Goal: Check status: Check status

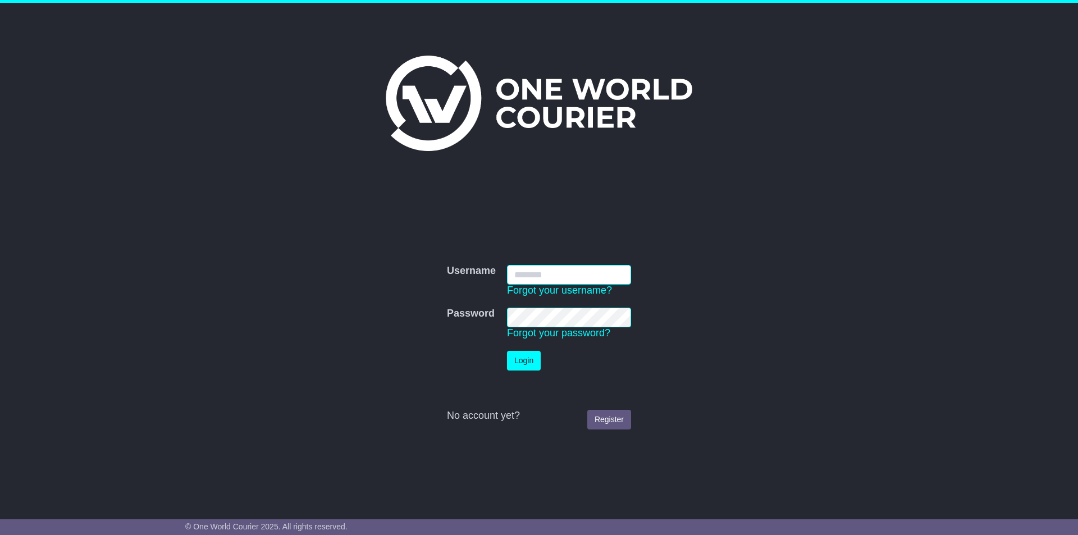
type input "**********"
click at [524, 362] on button "Login" at bounding box center [524, 361] width 34 height 20
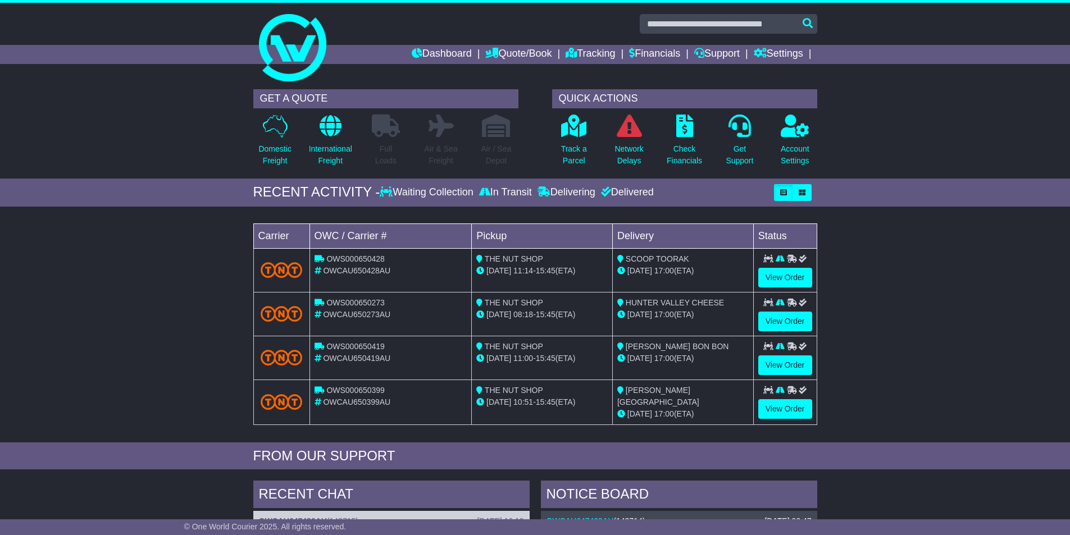
click at [1002, 311] on div "Loading... No bookings found Carrier OWC / Carrier # Pickup Delivery Status OWS…" at bounding box center [535, 327] width 1070 height 230
click at [577, 62] on link "Tracking" at bounding box center [590, 54] width 49 height 19
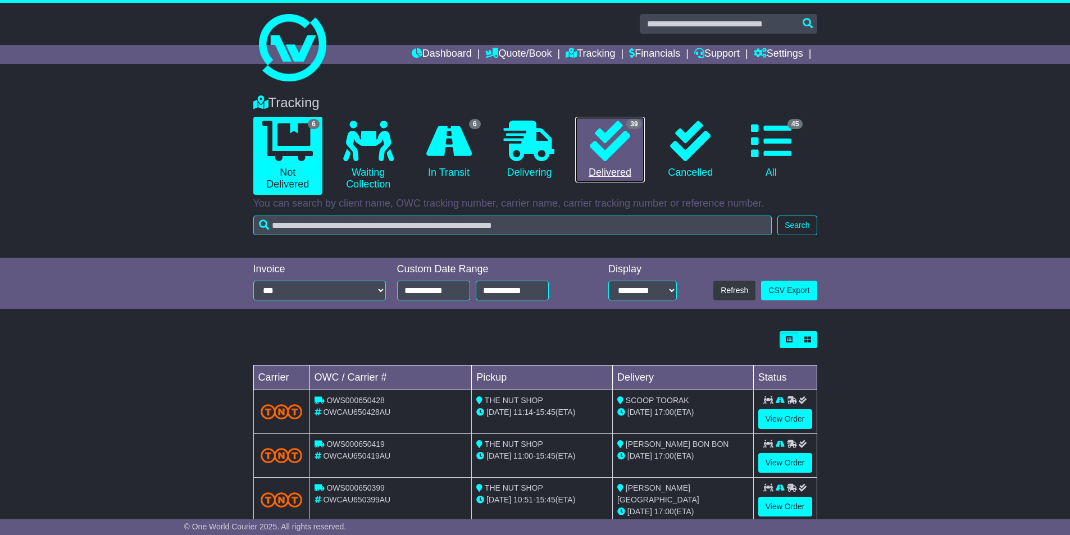
click at [622, 164] on link "39 Delivered" at bounding box center [609, 150] width 69 height 66
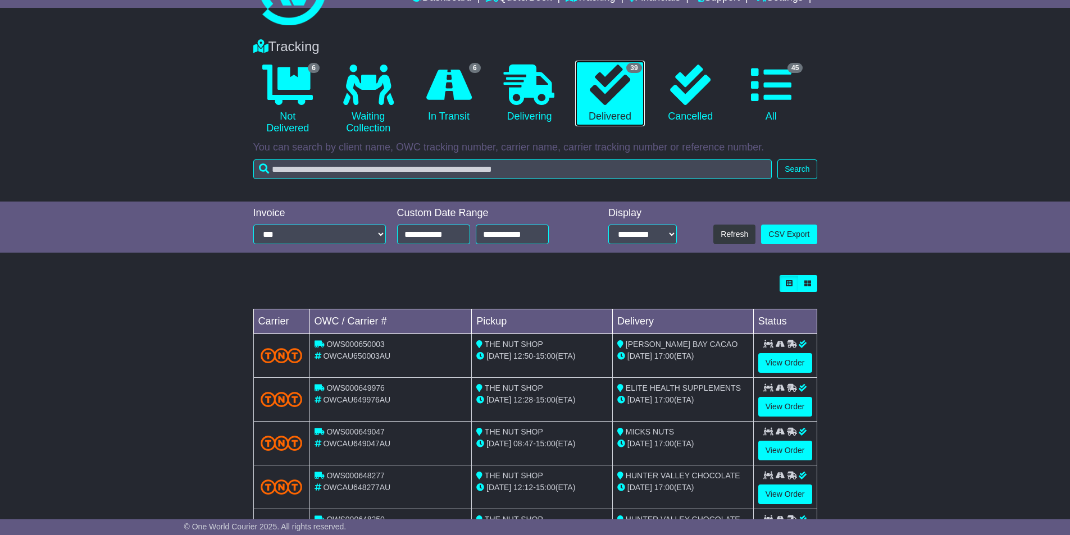
scroll to position [169, 0]
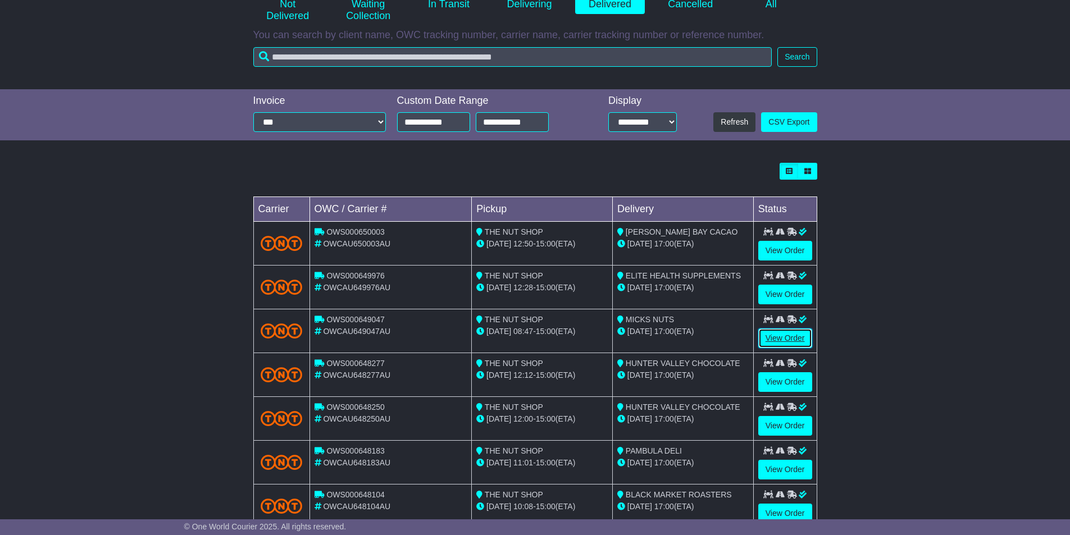
drag, startPoint x: 795, startPoint y: 380, endPoint x: 796, endPoint y: 340, distance: 39.9
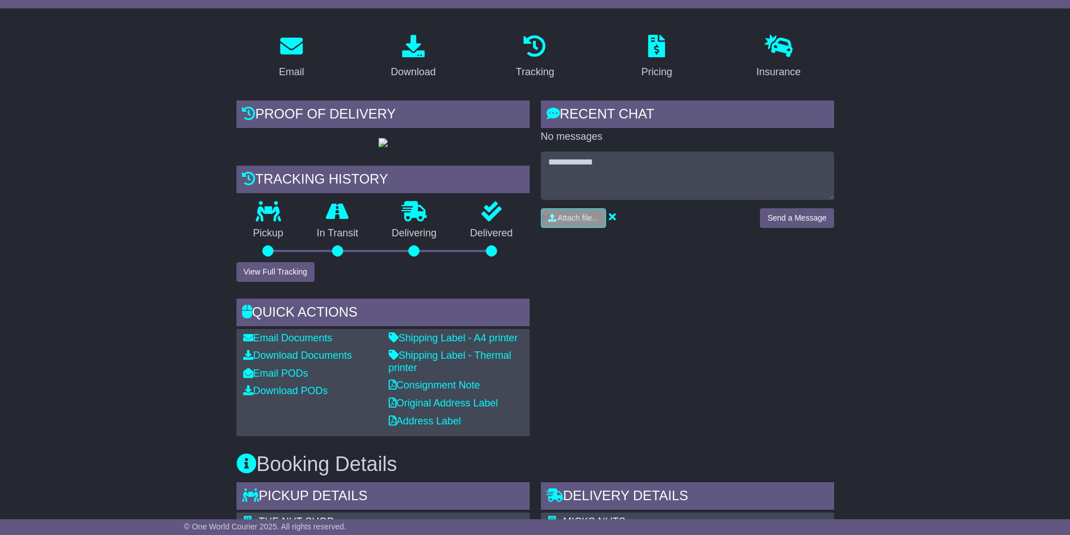
scroll to position [337, 0]
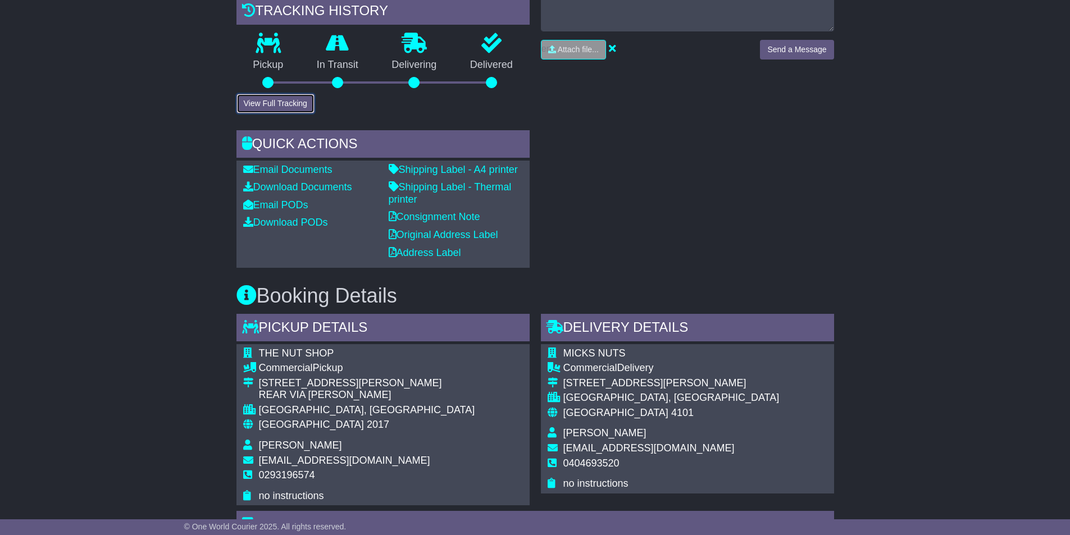
click at [289, 113] on button "View Full Tracking" at bounding box center [275, 104] width 78 height 20
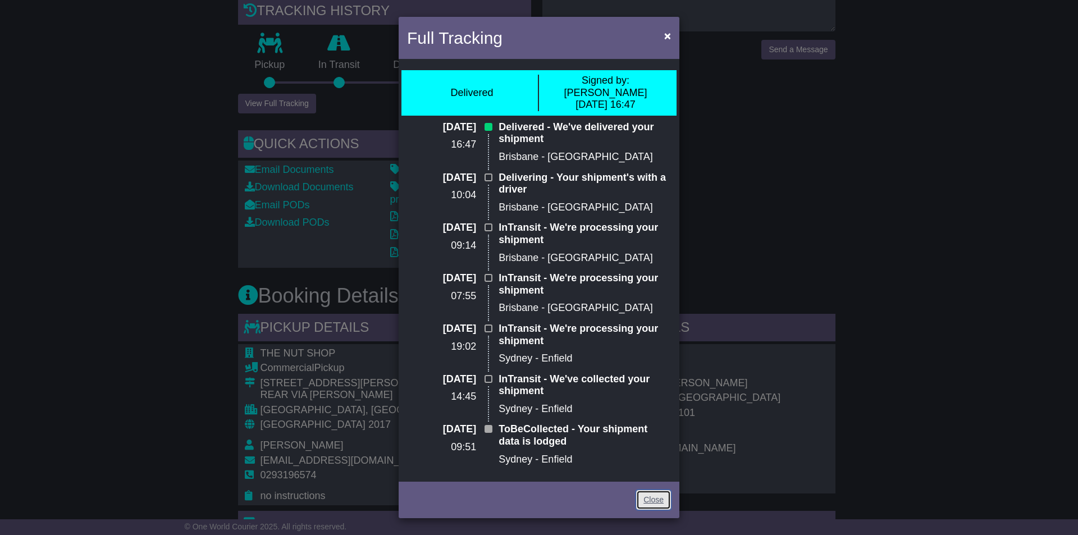
click at [647, 494] on link "Close" at bounding box center [653, 500] width 35 height 20
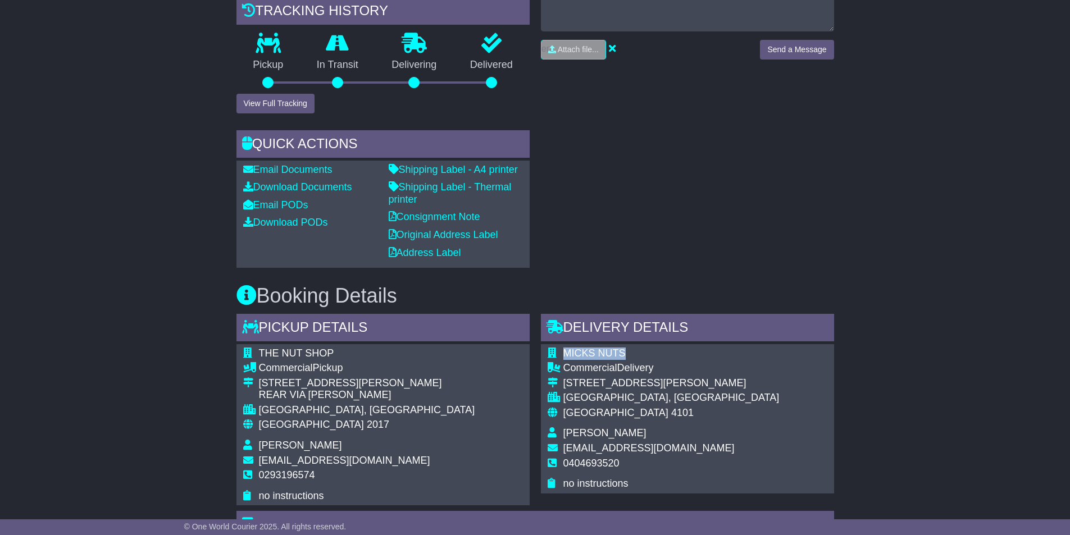
drag, startPoint x: 629, startPoint y: 392, endPoint x: 559, endPoint y: 391, distance: 69.7
click at [559, 363] on tr "MICKS NUTS" at bounding box center [664, 355] width 232 height 15
copy tr "MICKS NUTS"
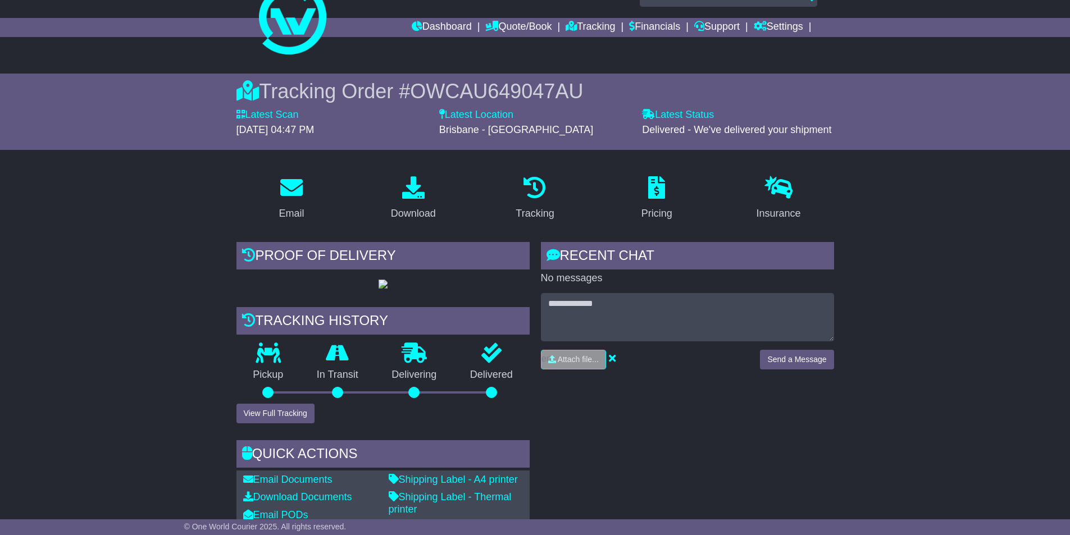
scroll to position [0, 0]
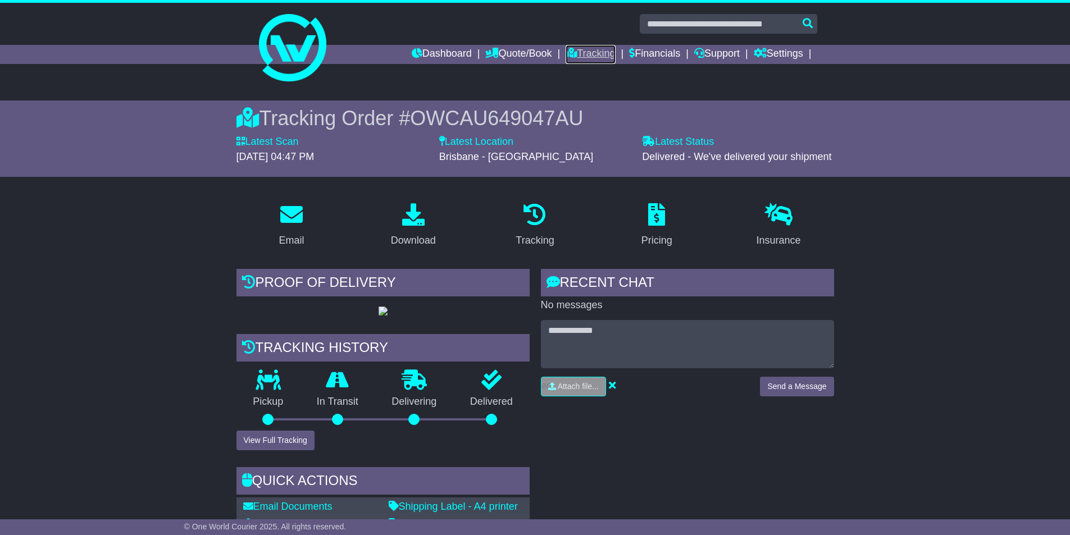
click at [592, 57] on link "Tracking" at bounding box center [590, 54] width 49 height 19
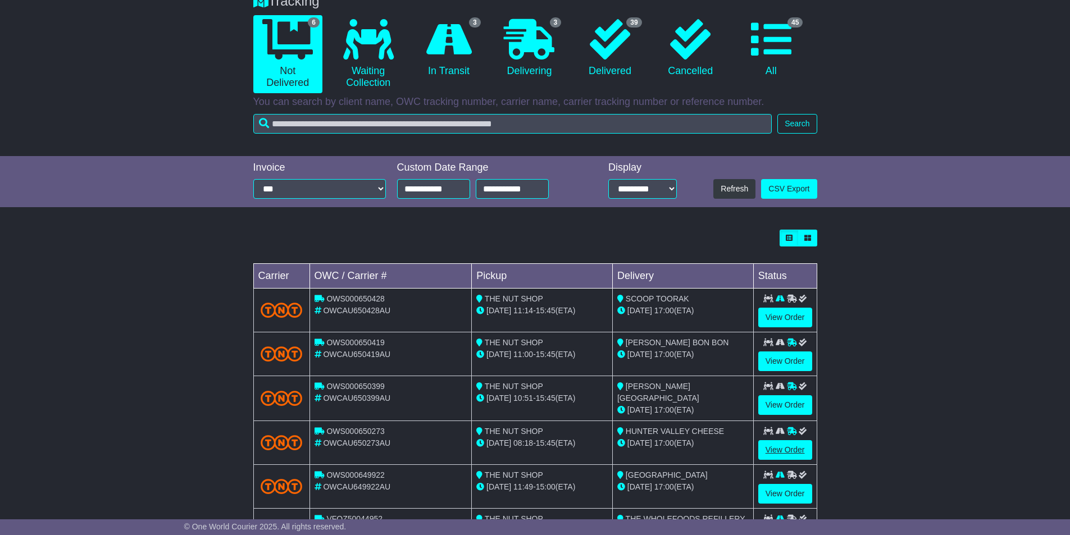
scroll to position [158, 0]
